Goal: Task Accomplishment & Management: Use online tool/utility

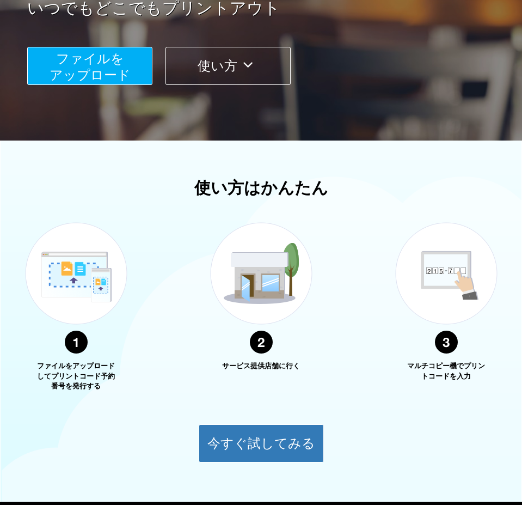
scroll to position [218, 0]
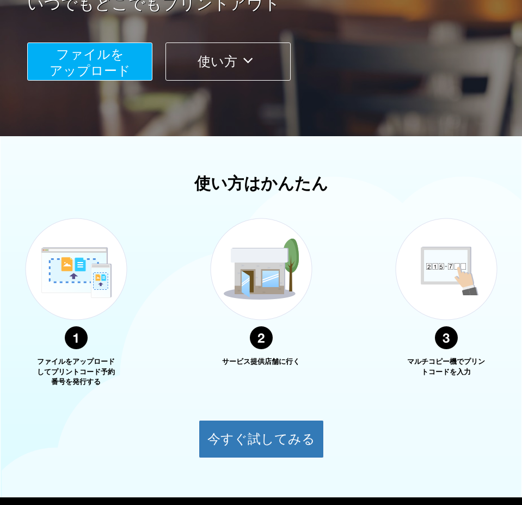
click at [79, 77] on span "ファイルを ​​アップロード" at bounding box center [90, 62] width 81 height 31
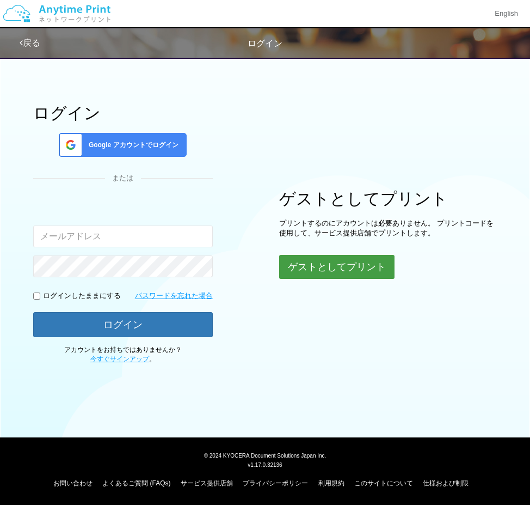
click at [304, 265] on button "ゲストとしてプリント" at bounding box center [336, 267] width 115 height 24
click at [296, 274] on button "ゲストとしてプリント" at bounding box center [336, 267] width 115 height 24
click at [306, 260] on button "ゲストとしてプリント" at bounding box center [336, 267] width 115 height 24
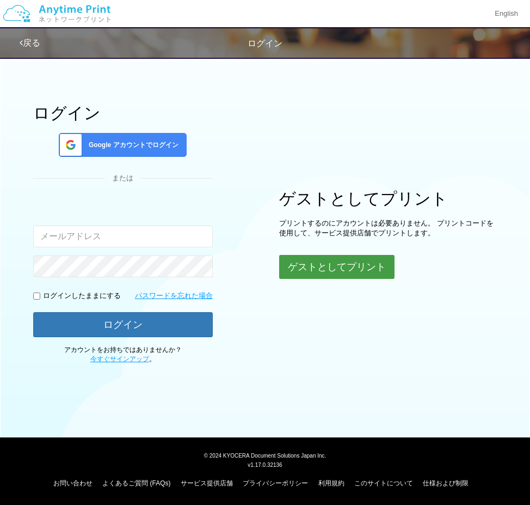
click at [306, 260] on body "English 戻る ログイン ログイン Google アカウントでログイン または 入力されたメールアドレスまたはパスワードが正しくありません。" at bounding box center [265, 252] width 530 height 505
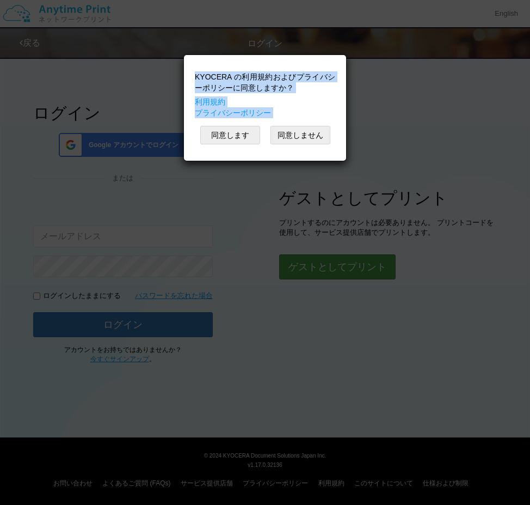
click at [306, 260] on div "KYOCERA の利用規約およびプライバシーポリシーに同意しますか？ 利用規約 プライバシーポリシー 同意します 同意しません" at bounding box center [265, 252] width 530 height 505
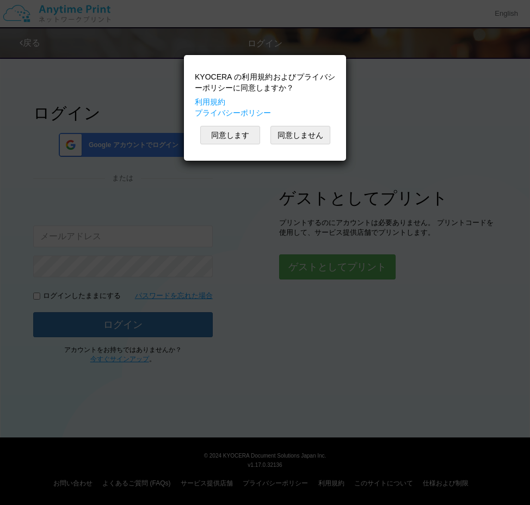
click at [306, 260] on div "KYOCERA の利用規約およびプライバシーポリシーに同意しますか？ 利用規約 プライバシーポリシー 同意します 同意しません" at bounding box center [265, 252] width 530 height 505
drag, startPoint x: 306, startPoint y: 260, endPoint x: 245, endPoint y: 140, distance: 134.1
click at [245, 140] on button "同意します" at bounding box center [230, 135] width 60 height 19
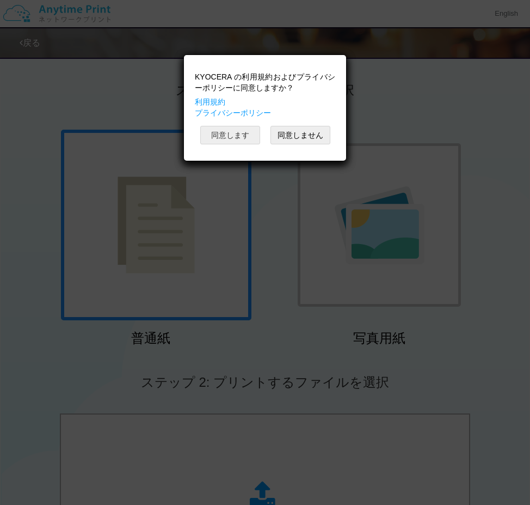
click at [245, 140] on button "同意します" at bounding box center [230, 135] width 60 height 19
click at [235, 139] on button "同意します" at bounding box center [230, 135] width 60 height 19
click at [235, 139] on div "KYOCERA の利用規約およびプライバシーポリシーに同意しますか？ 利用規約 プライバシーポリシー 同意します 同意しません" at bounding box center [264, 107] width 163 height 107
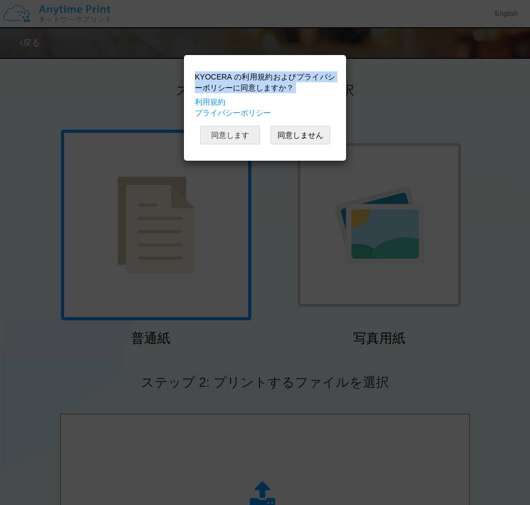
click at [235, 139] on button "同意します" at bounding box center [230, 135] width 60 height 19
click at [235, 139] on div "KYOCERA の利用規約およびプライバシーポリシーに同意しますか？ 利用規約 プライバシーポリシー 同意します 同意しません" at bounding box center [264, 107] width 163 height 107
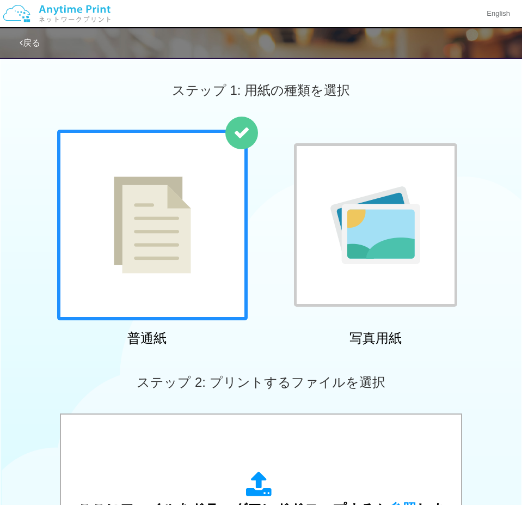
scroll to position [218, 0]
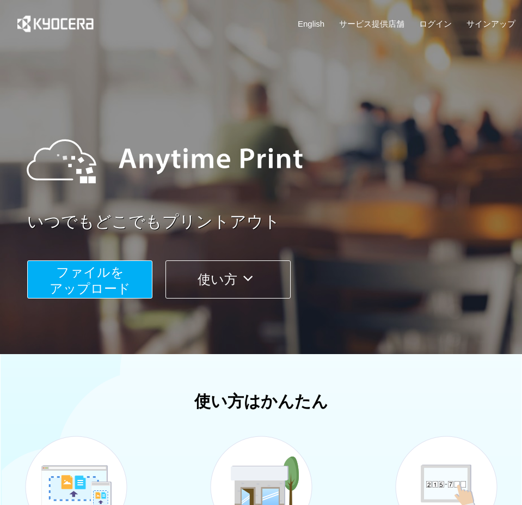
click at [117, 289] on span "ファイルを ​​アップロード" at bounding box center [90, 280] width 81 height 31
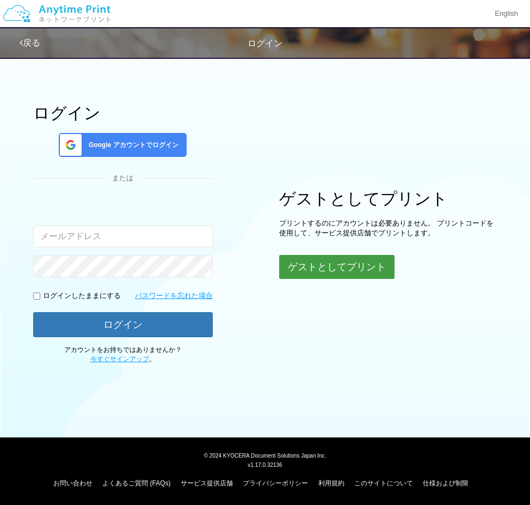
click at [320, 273] on button "ゲストとしてプリント" at bounding box center [336, 267] width 115 height 24
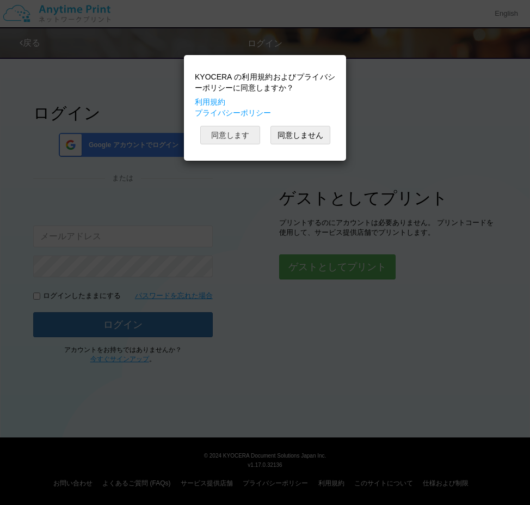
click at [249, 137] on button "同意します" at bounding box center [230, 135] width 60 height 19
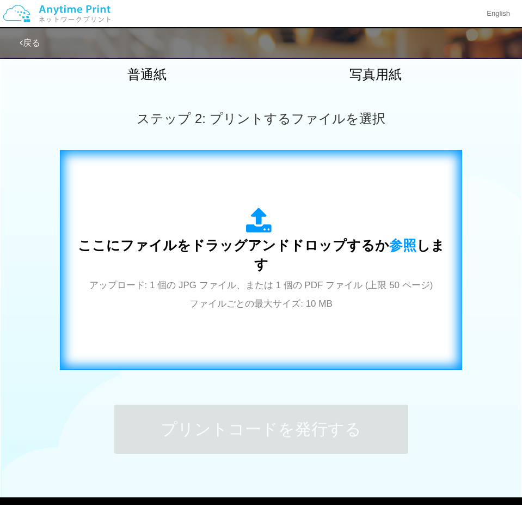
scroll to position [272, 0]
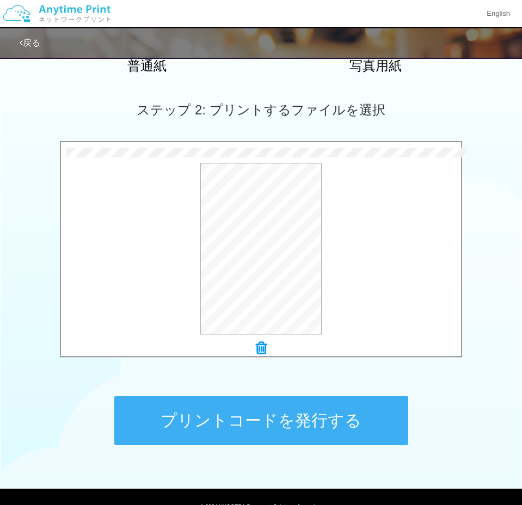
click at [277, 420] on button "プリントコードを発行する" at bounding box center [261, 420] width 294 height 49
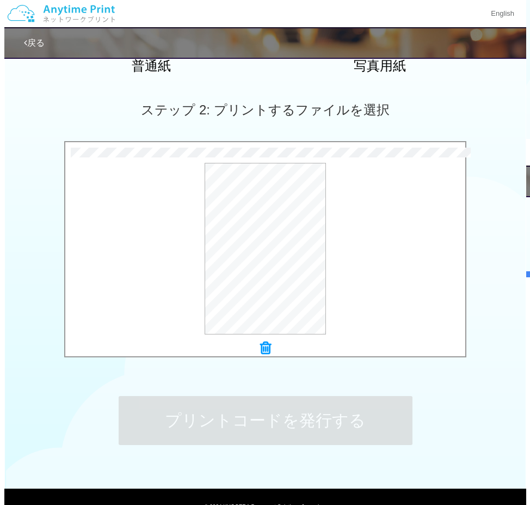
scroll to position [0, 0]
